Goal: Check status: Check status

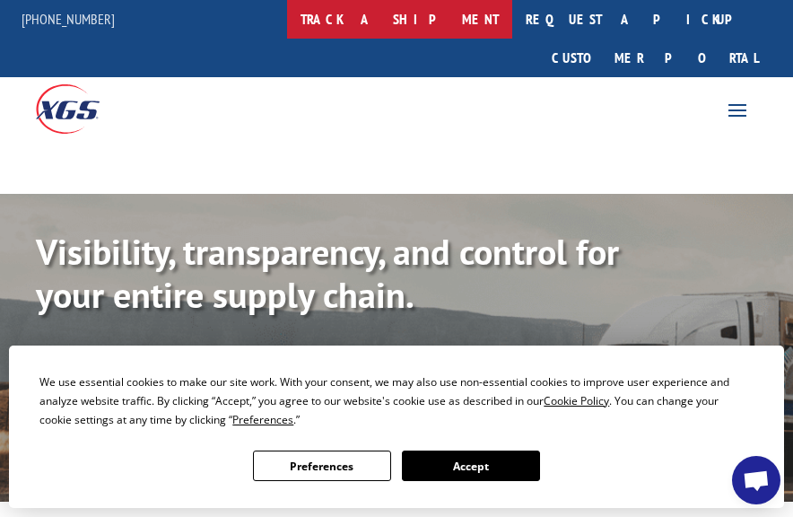
click at [455, 23] on link "track a shipment" at bounding box center [399, 19] width 225 height 39
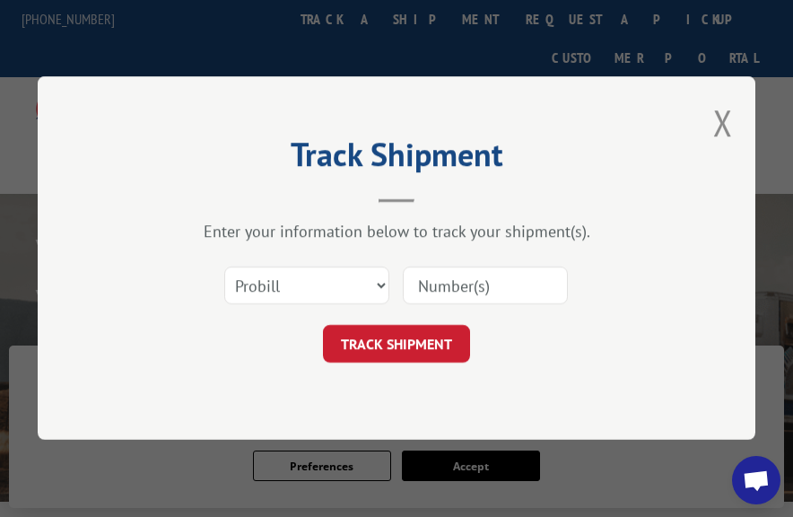
click at [462, 290] on input at bounding box center [485, 286] width 165 height 38
paste input "17702934"
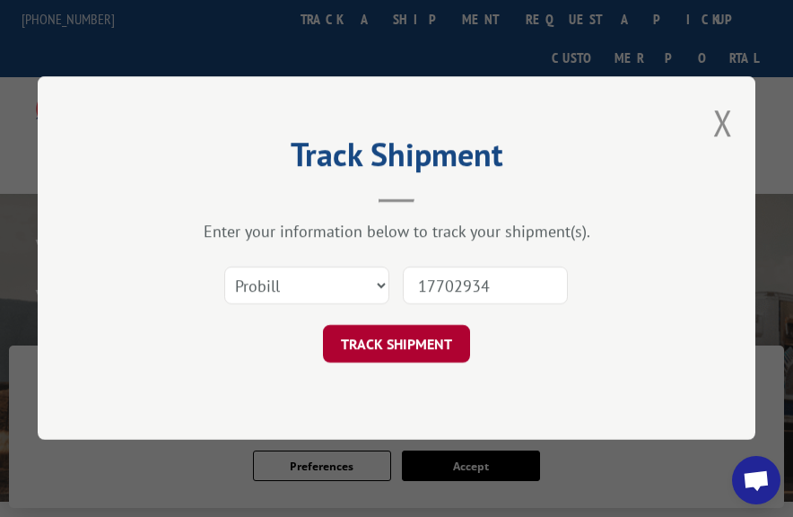
type input "17702934"
click at [403, 350] on button "TRACK SHIPMENT" at bounding box center [396, 345] width 147 height 38
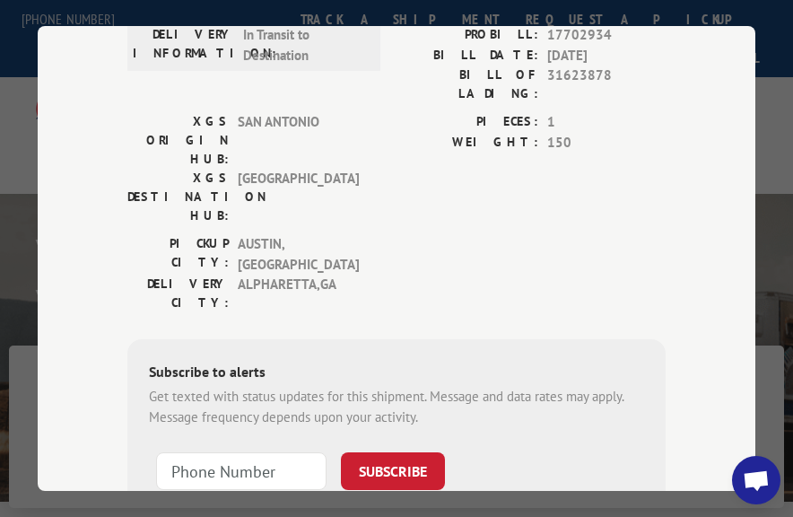
scroll to position [323, 0]
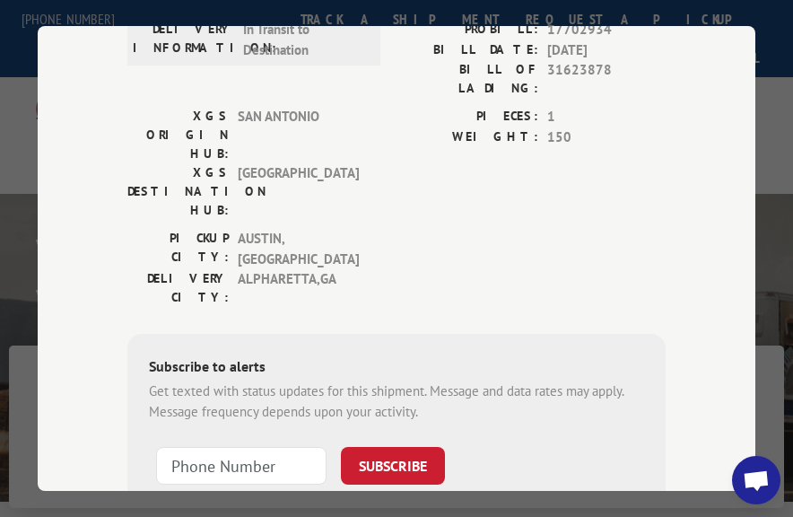
click at [736, 486] on span "Open chat" at bounding box center [756, 480] width 48 height 48
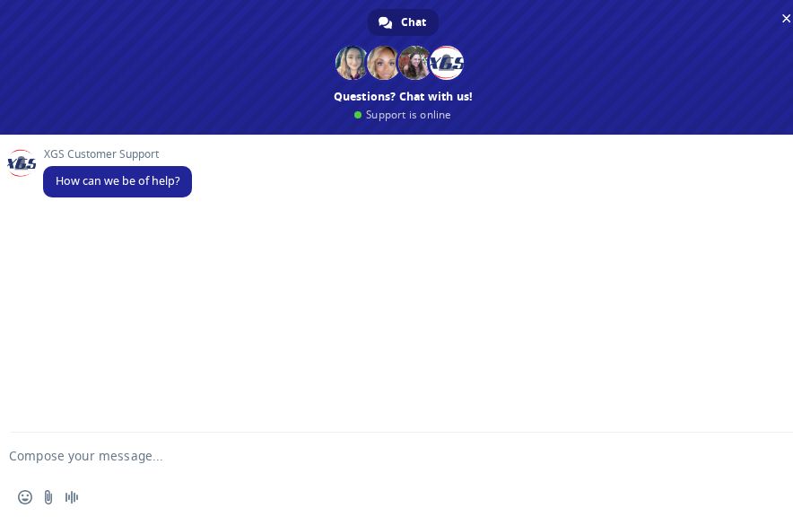
click at [89, 453] on textarea "Compose your message..." at bounding box center [374, 456] width 731 height 16
paste textarea "17702934"
type textarea "get an update on the shipment 17702934"
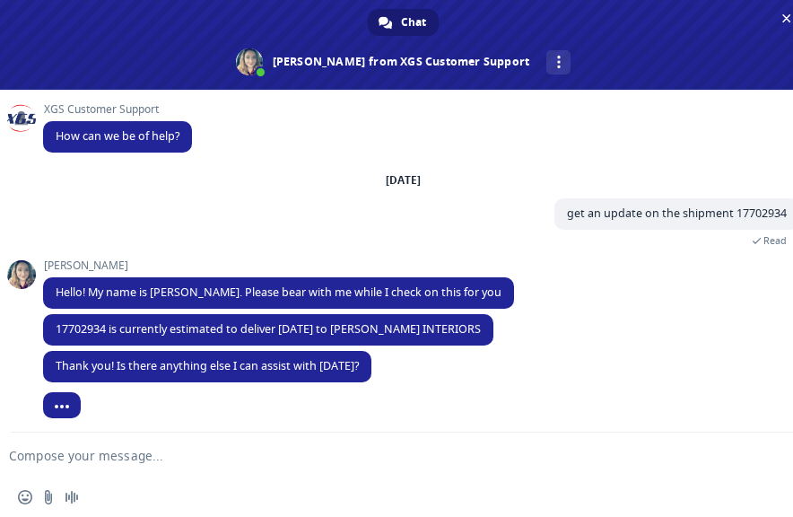
scroll to position [5, 0]
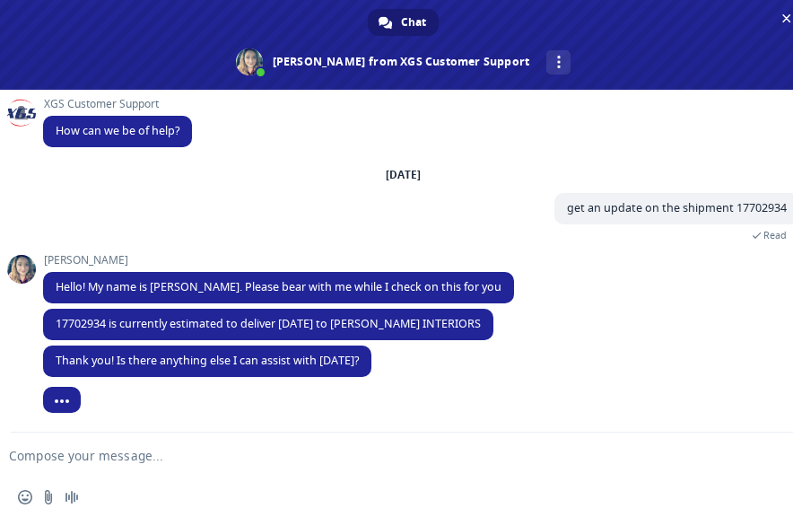
click at [218, 451] on textarea "Compose your message..." at bounding box center [374, 456] width 731 height 16
type textarea "may i know where is the current loc of this?"
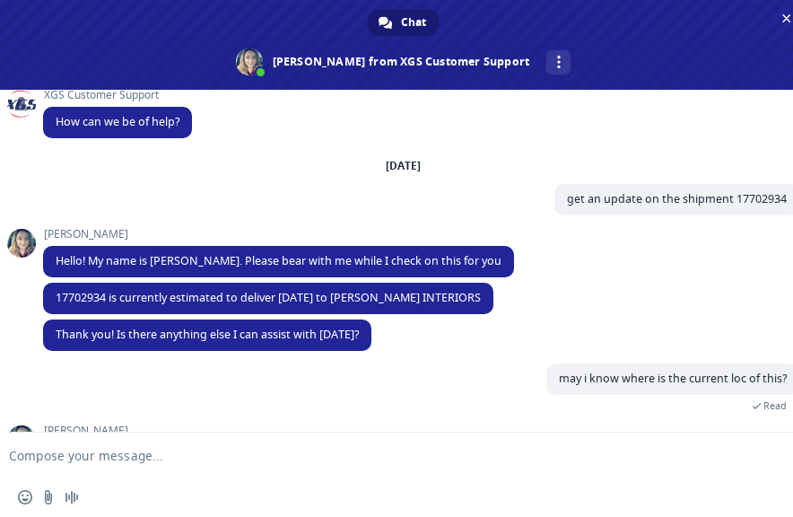
scroll to position [76, 0]
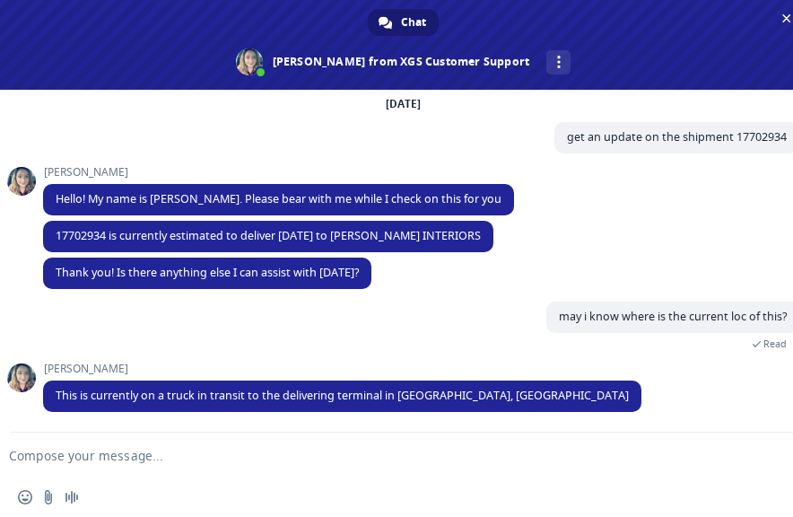
click at [230, 453] on textarea "Compose your message..." at bounding box center [374, 456] width 731 height 16
type textarea "thank you!"
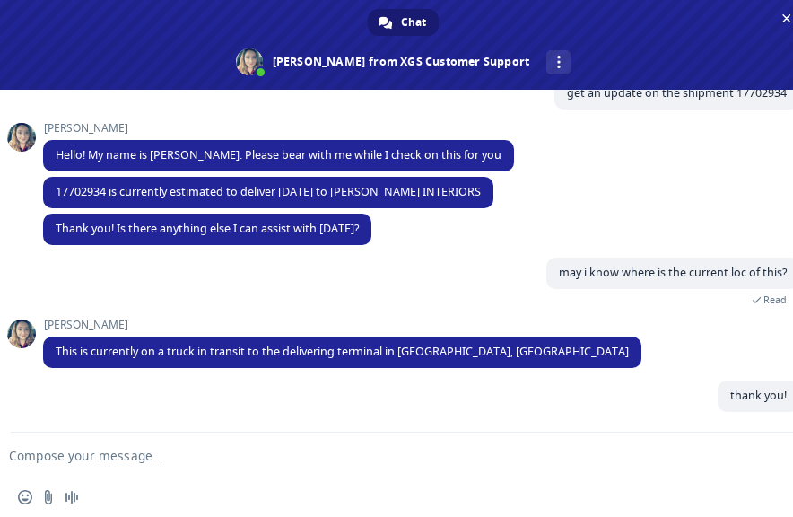
scroll to position [120, 0]
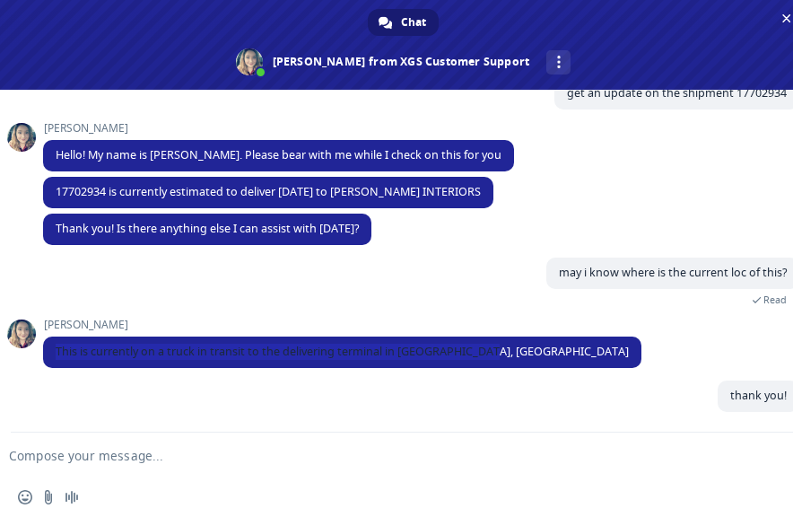
drag, startPoint x: 477, startPoint y: 351, endPoint x: 786, endPoint y: 133, distance: 377.8
click at [92, 341] on span "This is currently on a truck in transit to the delivering terminal in [GEOGRAPH…" at bounding box center [342, 351] width 598 height 31
copy span "currently on a truck in transit to the delivering terminal in [GEOGRAPHIC_DATA]…"
click at [443, 245] on div "[PERSON_NAME] Thank you! Is there anything else I can assist with [DATE]? 4 min…" at bounding box center [421, 235] width 756 height 44
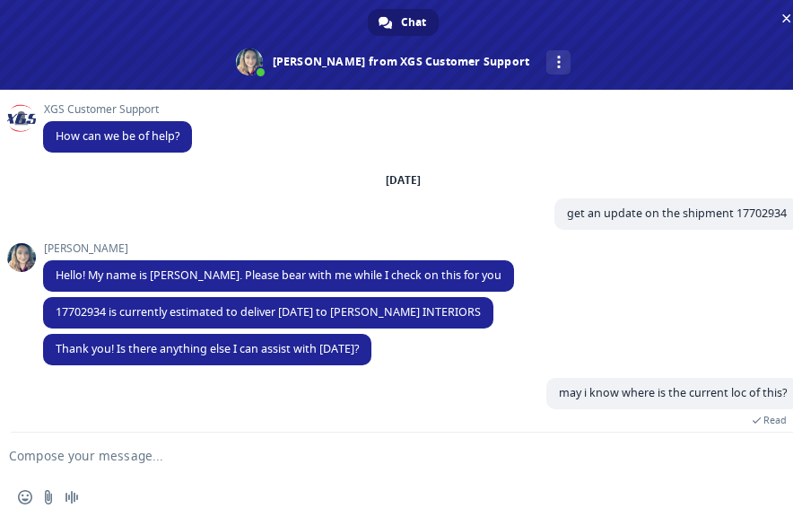
scroll to position [198, 0]
